Goal: Check status

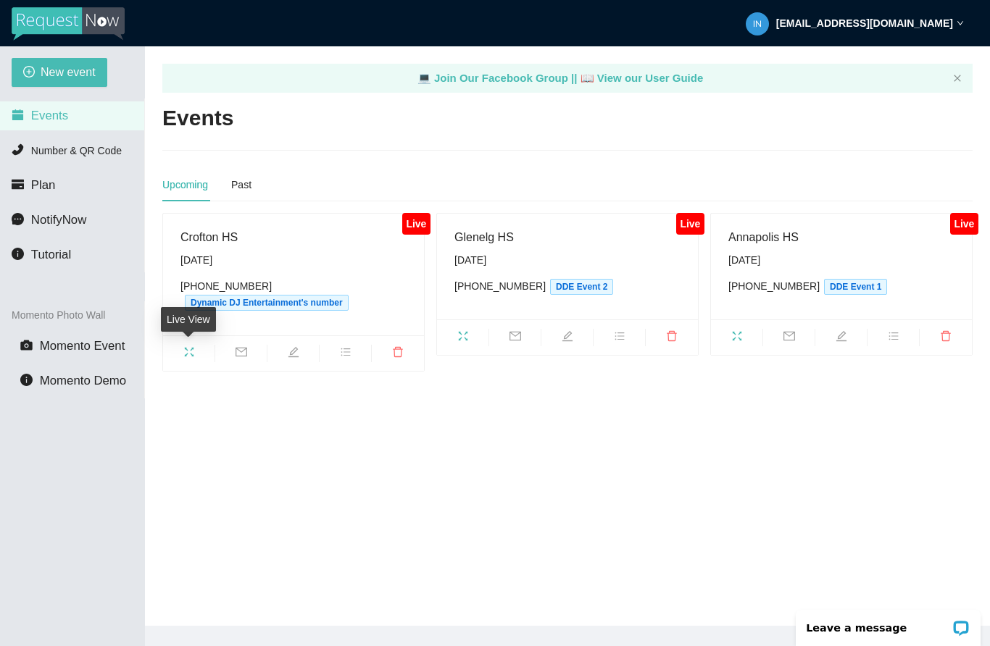
click at [196, 354] on span "fullscreen" at bounding box center [188, 354] width 51 height 16
click at [196, 351] on span "fullscreen" at bounding box center [188, 354] width 51 height 16
